Goal: Information Seeking & Learning: Check status

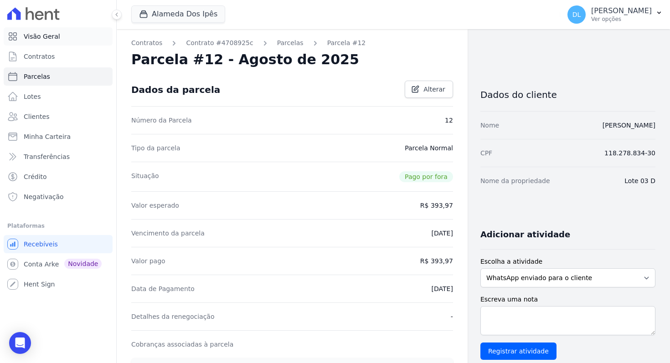
click at [46, 38] on span "Visão Geral" at bounding box center [42, 36] width 36 height 9
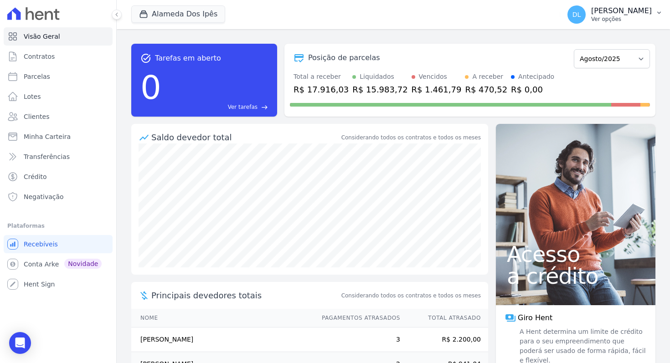
click at [624, 25] on button "DL Davi Lucas Novaes Ver opções" at bounding box center [615, 15] width 110 height 26
click at [610, 18] on p "Ver opções" at bounding box center [621, 18] width 61 height 7
click at [610, 9] on p "[PERSON_NAME]" at bounding box center [621, 10] width 61 height 9
click at [624, 9] on p "[PERSON_NAME]" at bounding box center [621, 10] width 61 height 9
click at [629, 15] on p "Ver opções" at bounding box center [621, 18] width 61 height 7
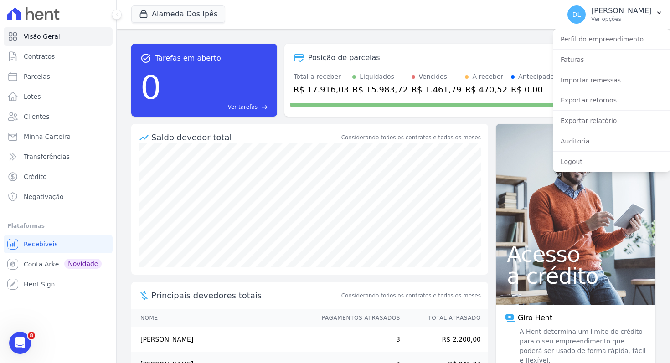
click at [310, 125] on div "Saldo devedor total Considerando todos os contratos e todos os meses" at bounding box center [309, 134] width 357 height 20
